Goal: Task Accomplishment & Management: Use online tool/utility

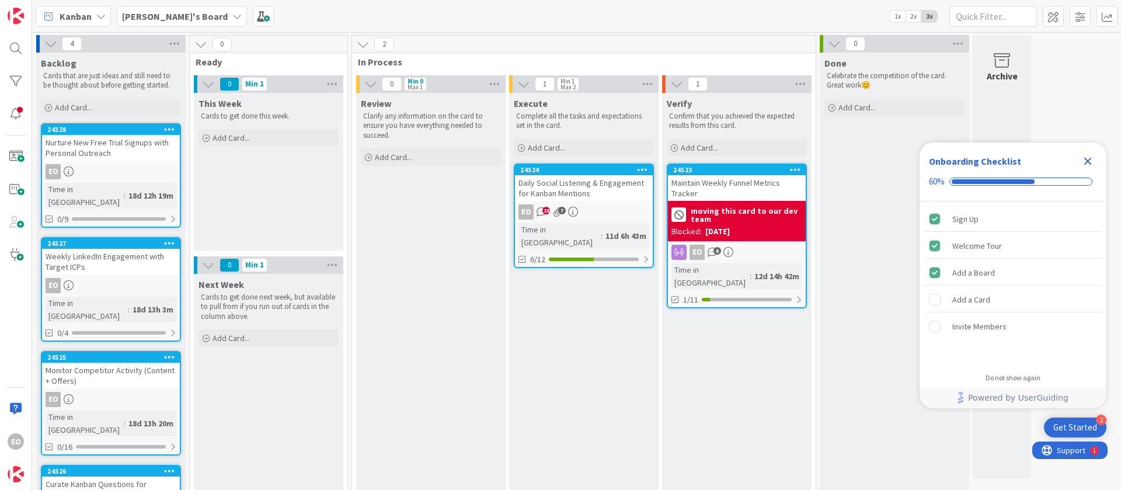
click at [608, 192] on div "Daily Social Listening & Engagement for Kanban Mentions" at bounding box center [584, 188] width 138 height 26
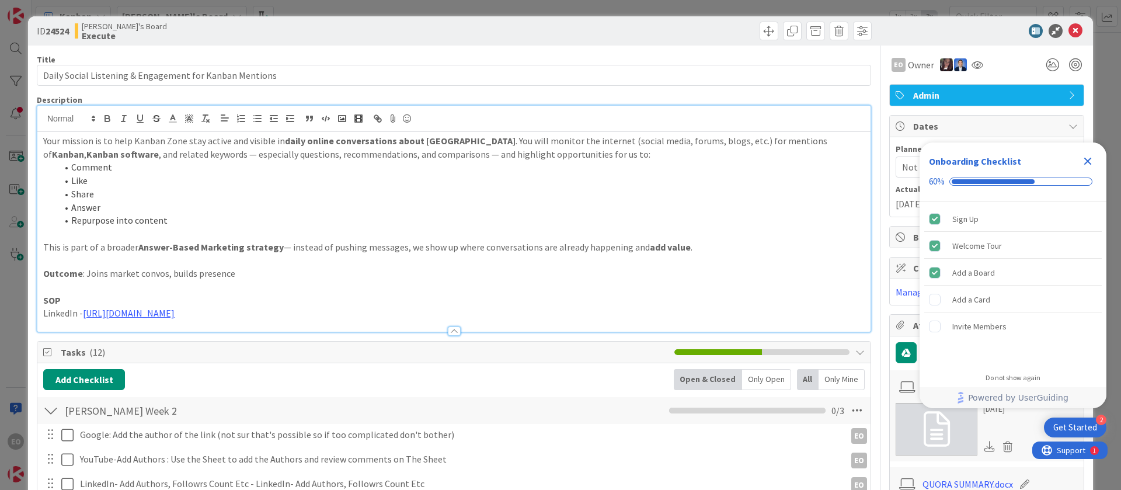
click at [193, 126] on div "Your mission is to help Kanban Zone stay active and visible in daily online con…" at bounding box center [453, 219] width 833 height 226
copy div "Your mission is to help Kanban Zone stay active and visible in daily online con…"
click at [1069, 33] on icon at bounding box center [1076, 31] width 14 height 14
